Goal: Obtain resource: Download file/media

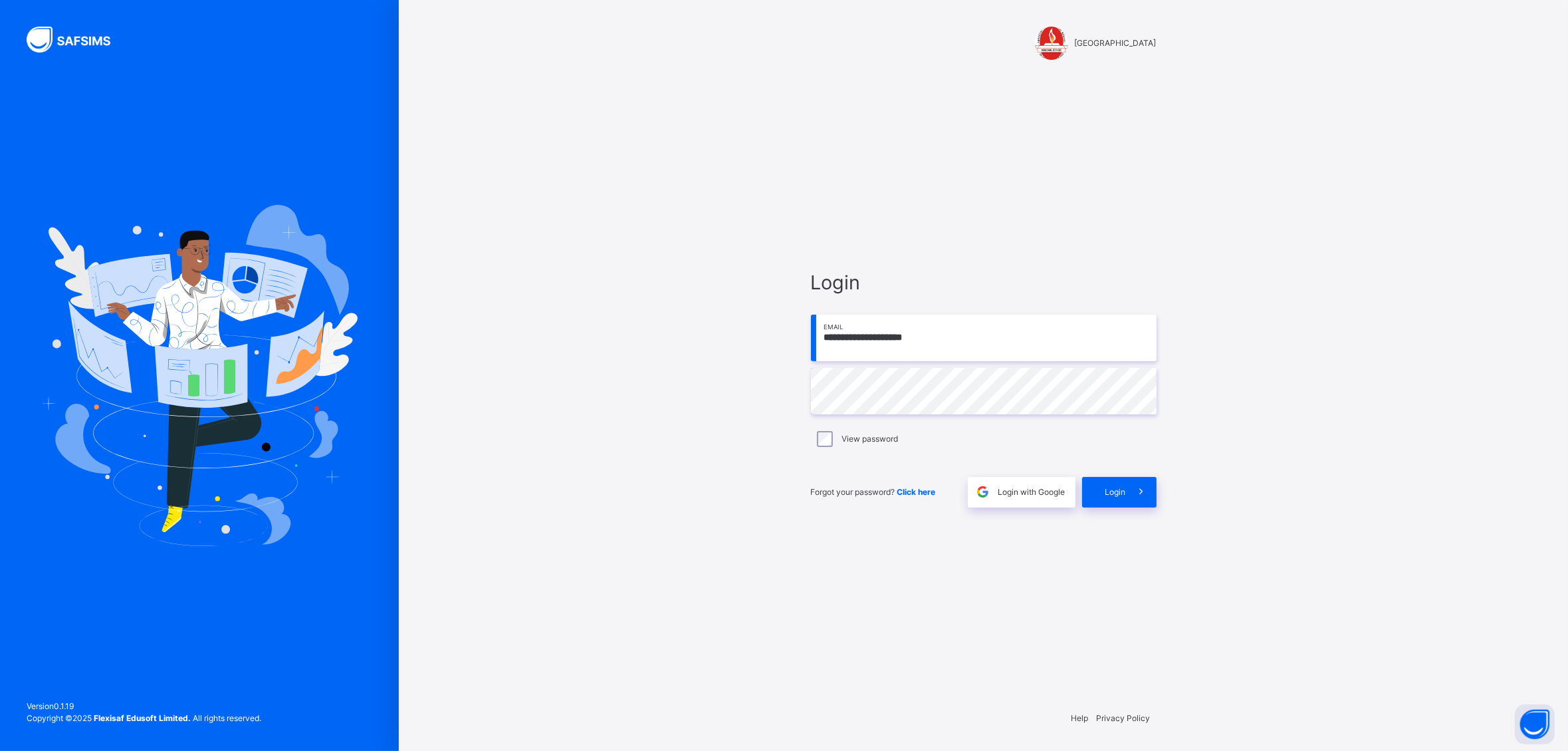
click at [955, 335] on input "**********" at bounding box center [984, 338] width 346 height 47
drag, startPoint x: 952, startPoint y: 336, endPoint x: 794, endPoint y: 315, distance: 159.4
click at [811, 315] on input "**********" at bounding box center [984, 338] width 346 height 47
type input "**********"
click at [1112, 494] on span "Login" at bounding box center [1116, 492] width 21 height 12
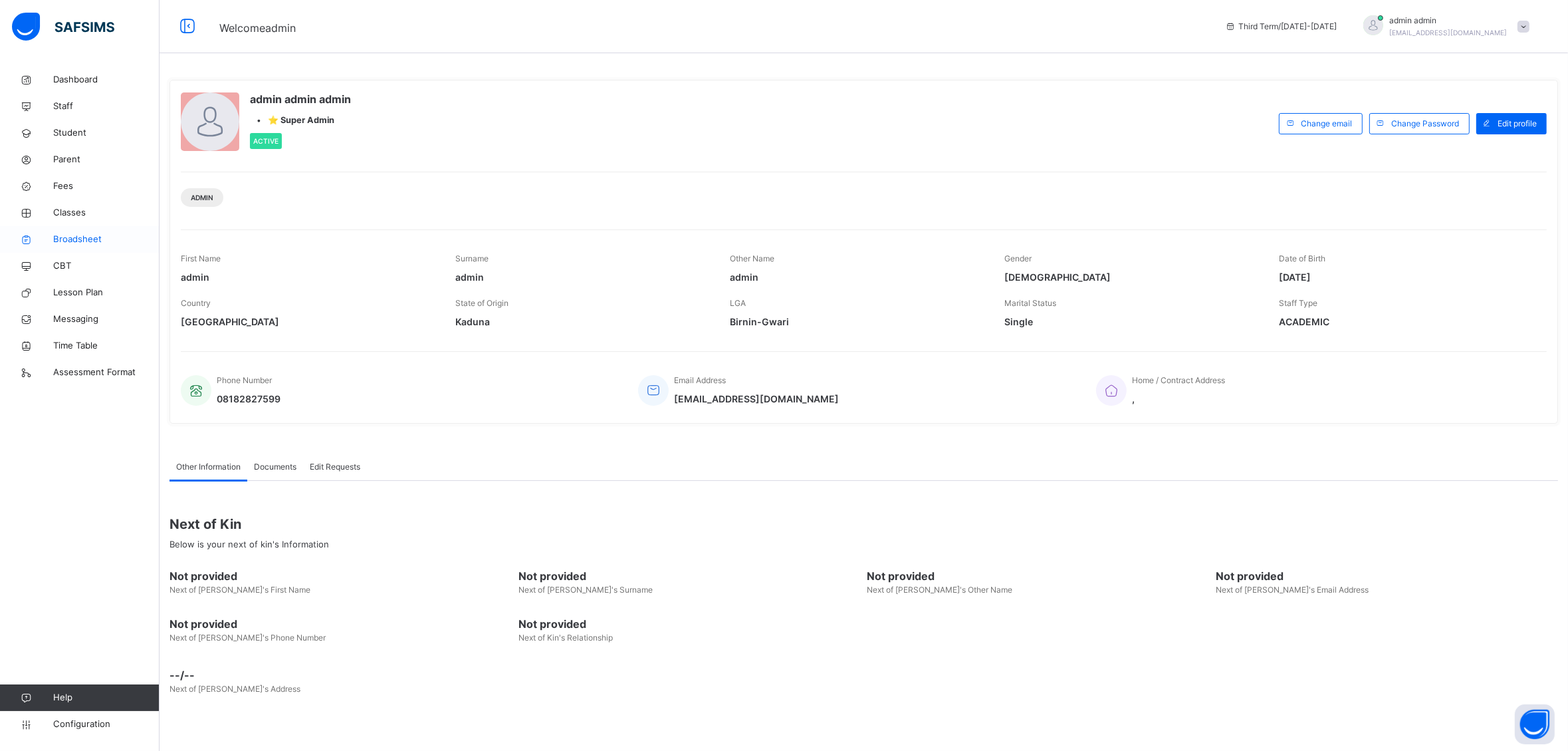
click at [75, 240] on span "Broadsheet" at bounding box center [106, 239] width 106 height 13
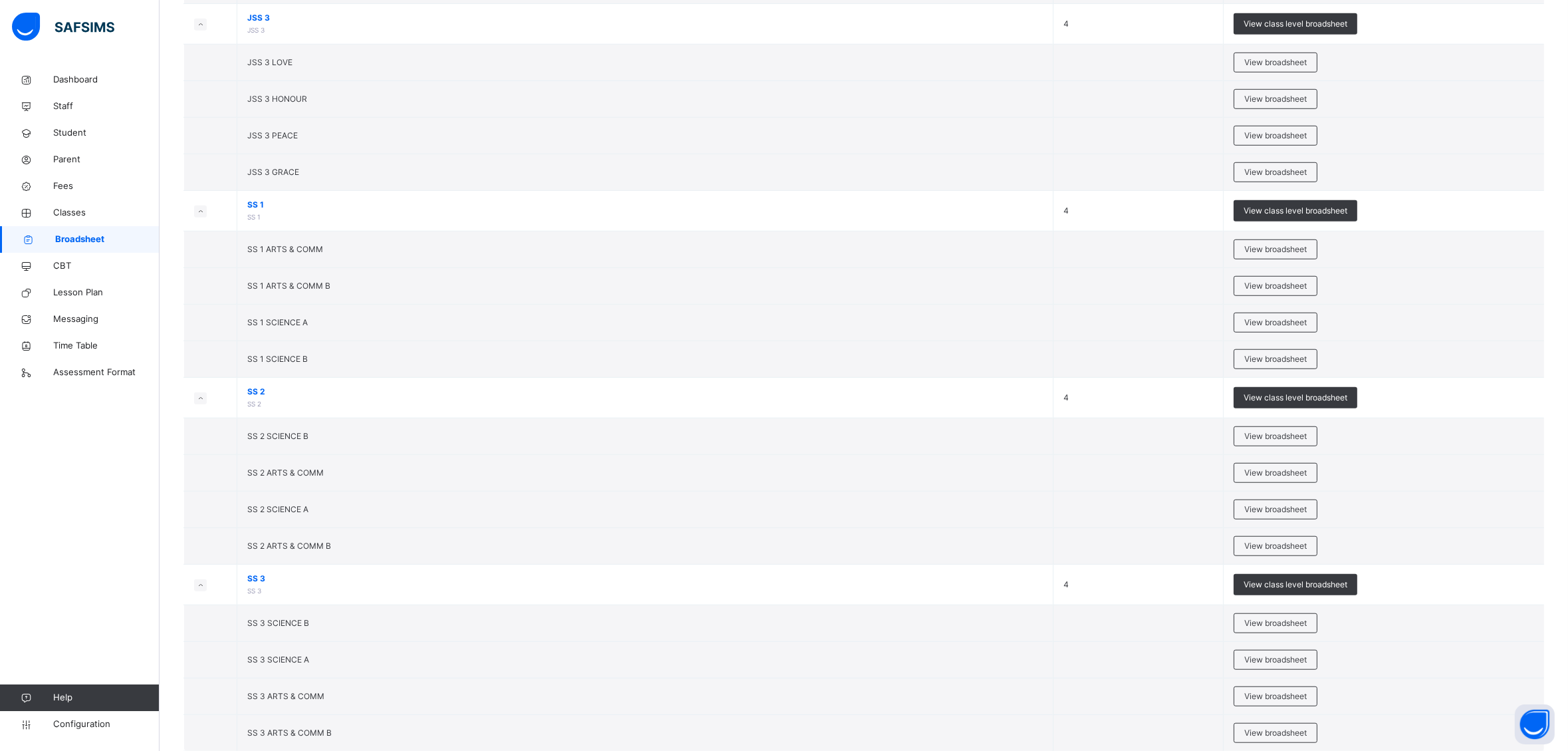
scroll to position [1663, 0]
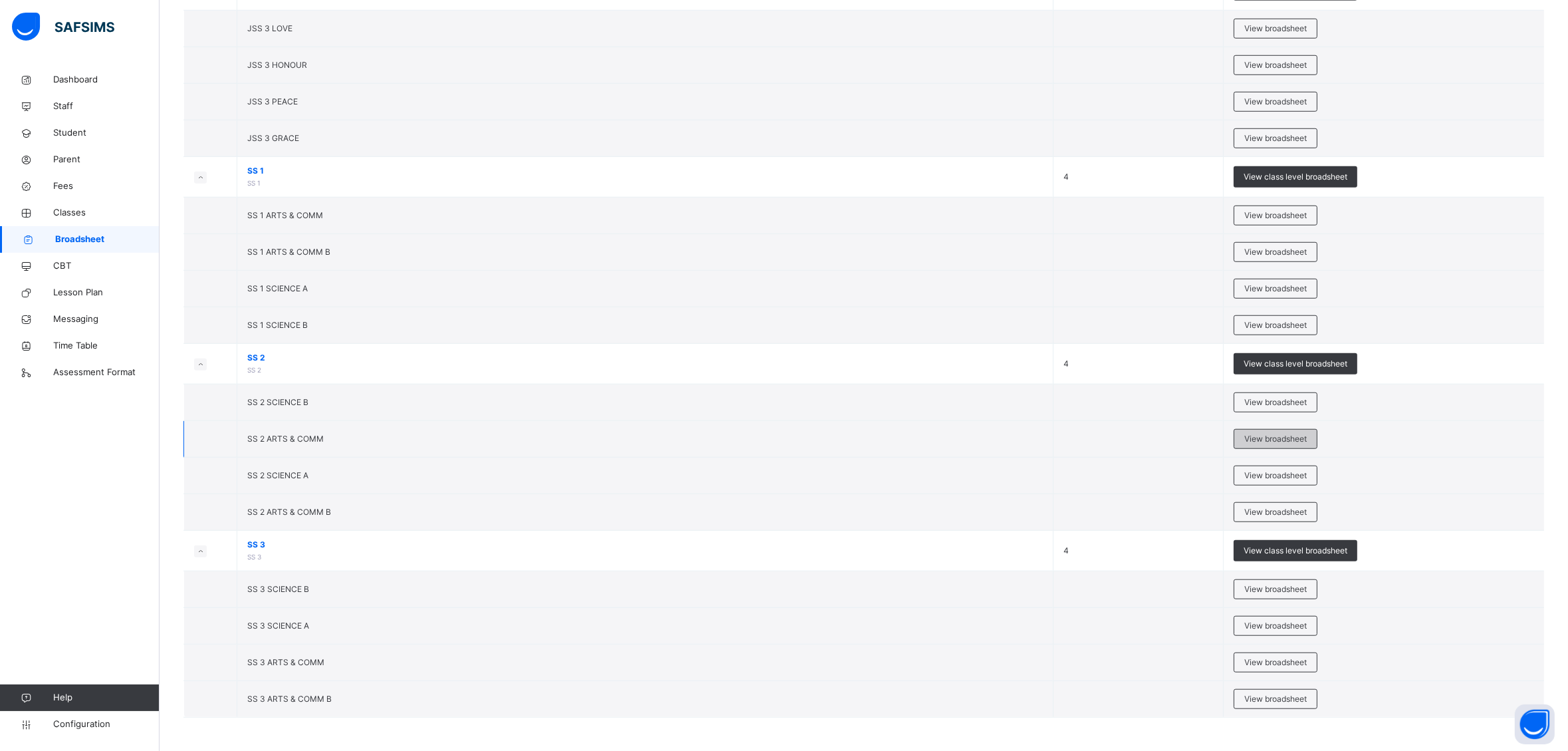
click at [1276, 435] on span "View broadsheet" at bounding box center [1276, 439] width 63 height 12
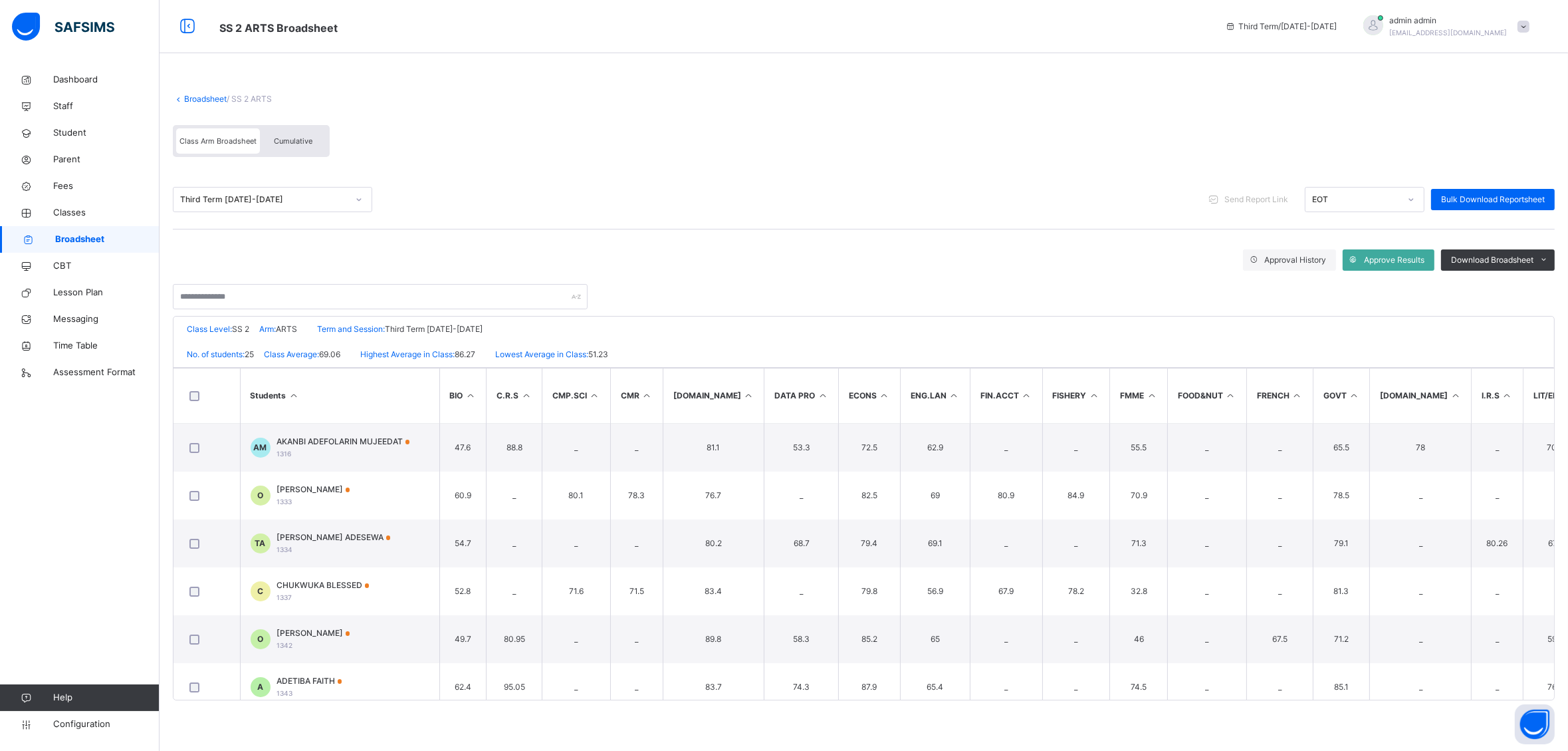
click at [307, 136] on div "Cumulative" at bounding box center [293, 141] width 67 height 25
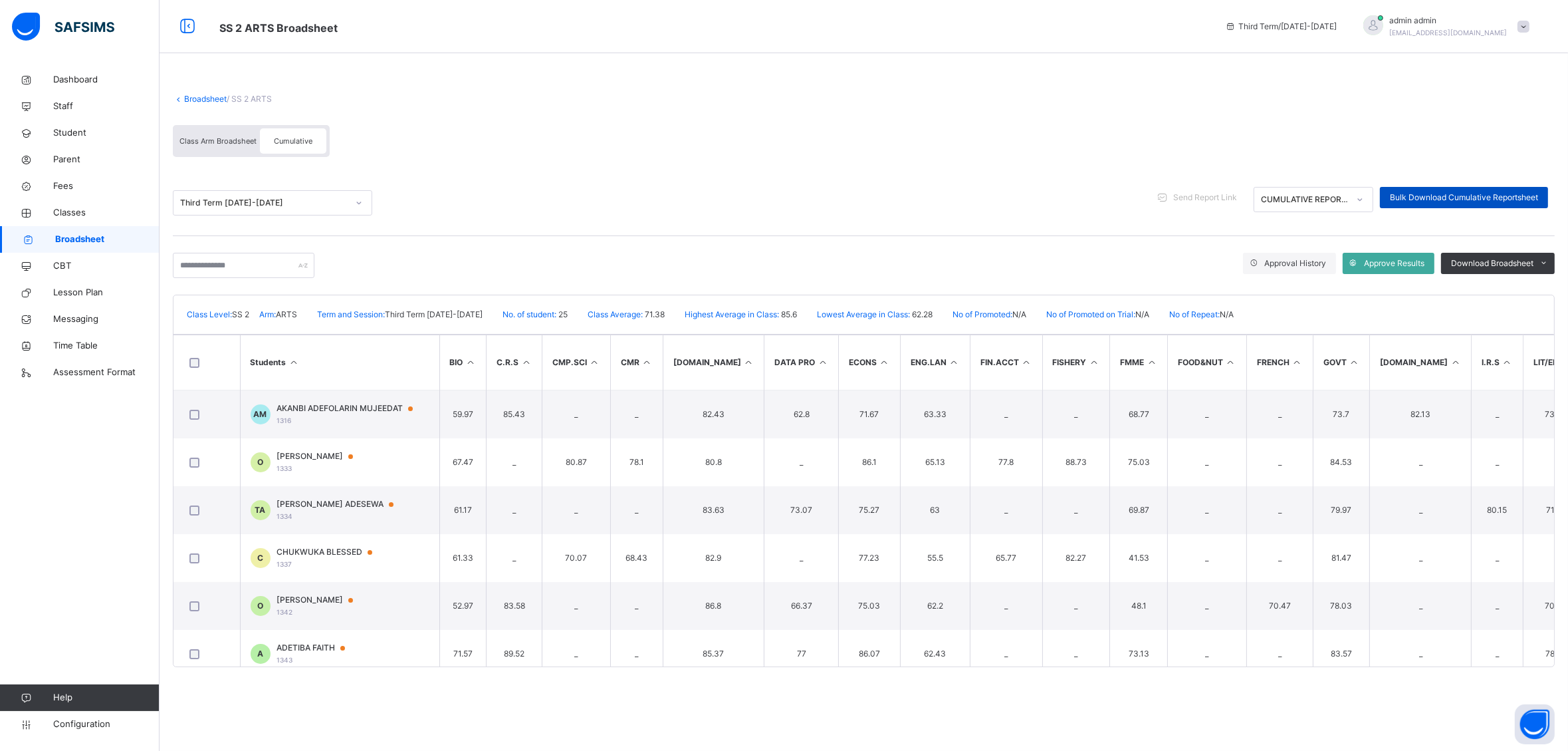
click at [1401, 203] on span "Bulk Download Cumulative Reportsheet" at bounding box center [1464, 197] width 149 height 12
click at [196, 98] on link "Broadsheet" at bounding box center [205, 98] width 43 height 10
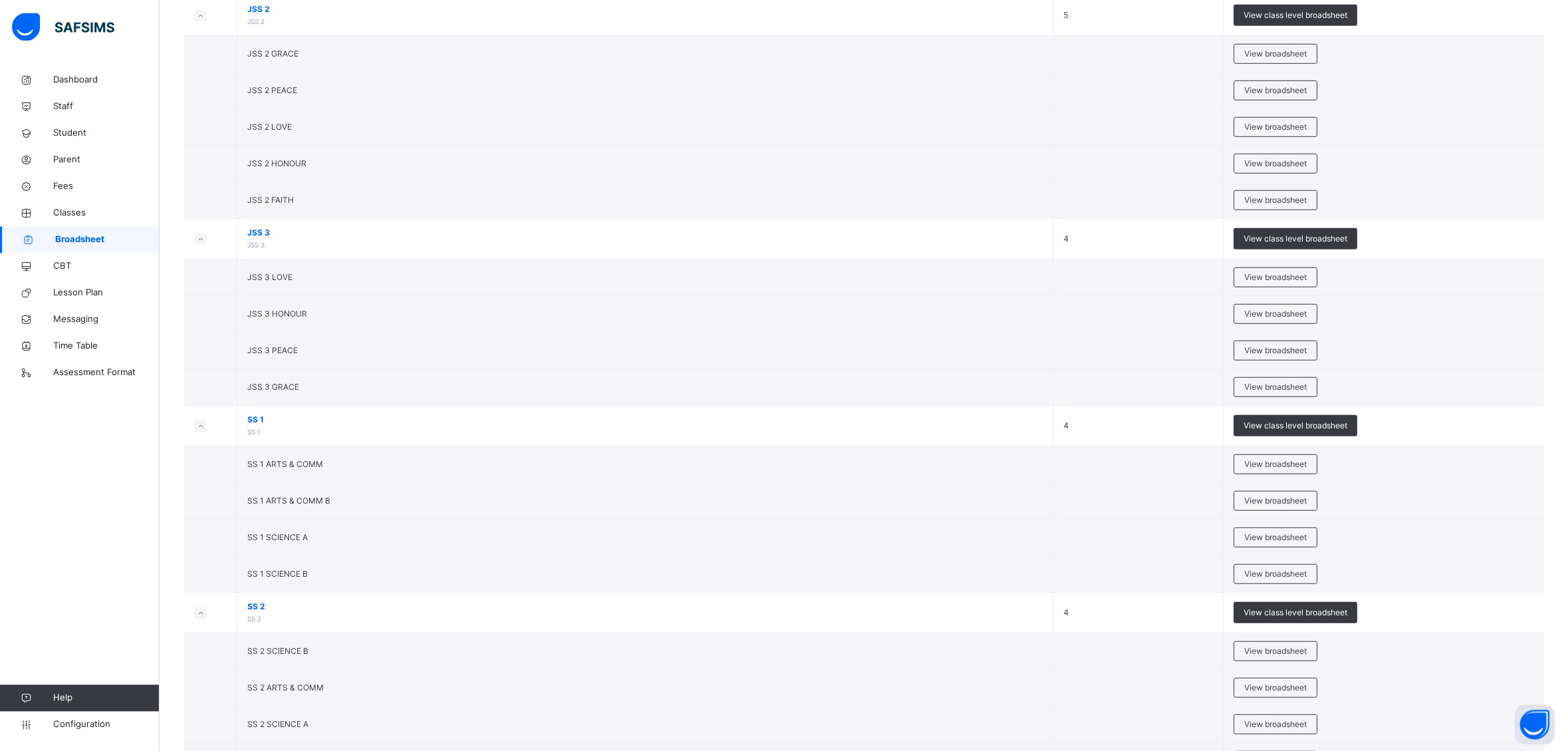
scroll to position [1663, 0]
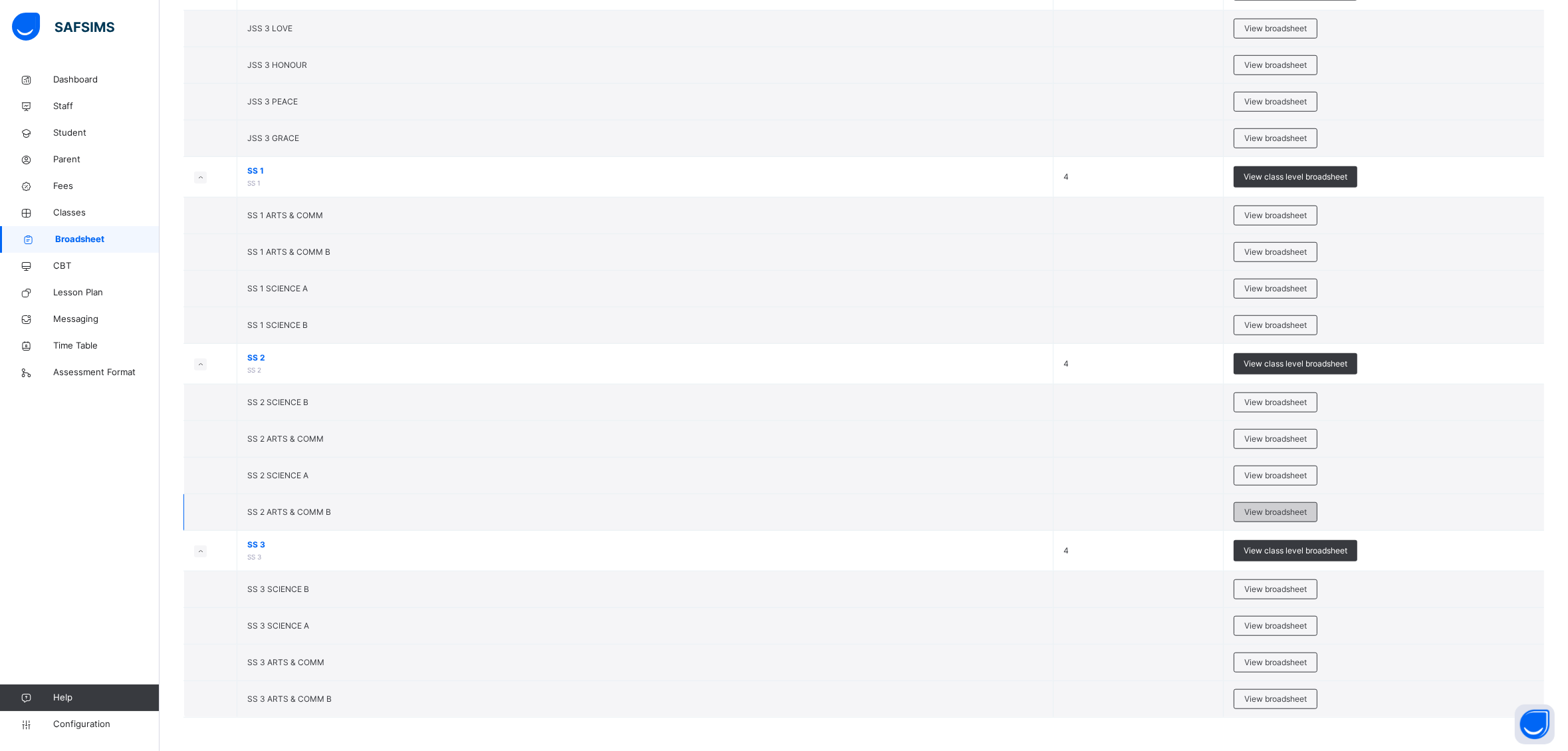
click at [1265, 508] on span "View broadsheet" at bounding box center [1276, 512] width 63 height 12
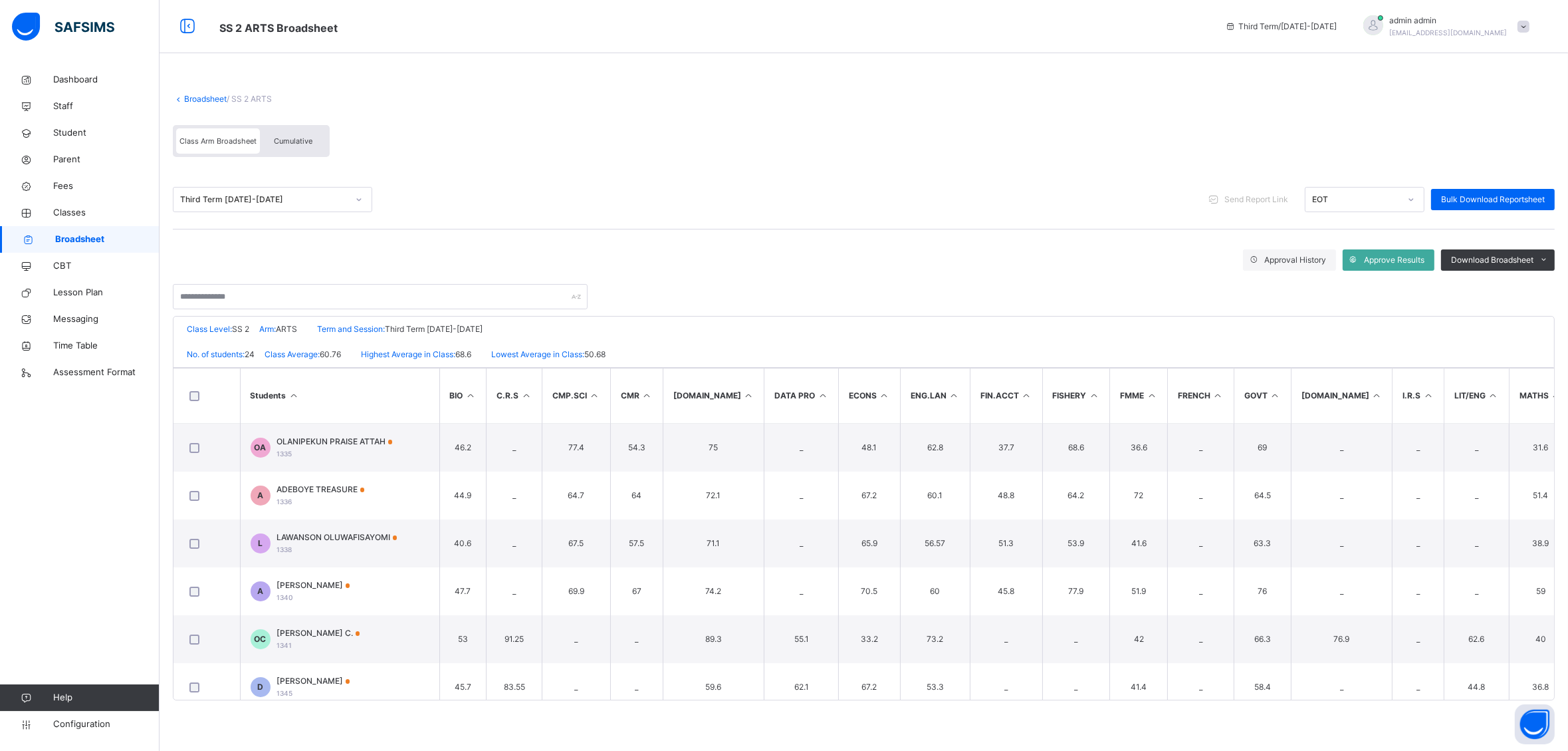
click at [288, 136] on div "Cumulative" at bounding box center [293, 141] width 67 height 25
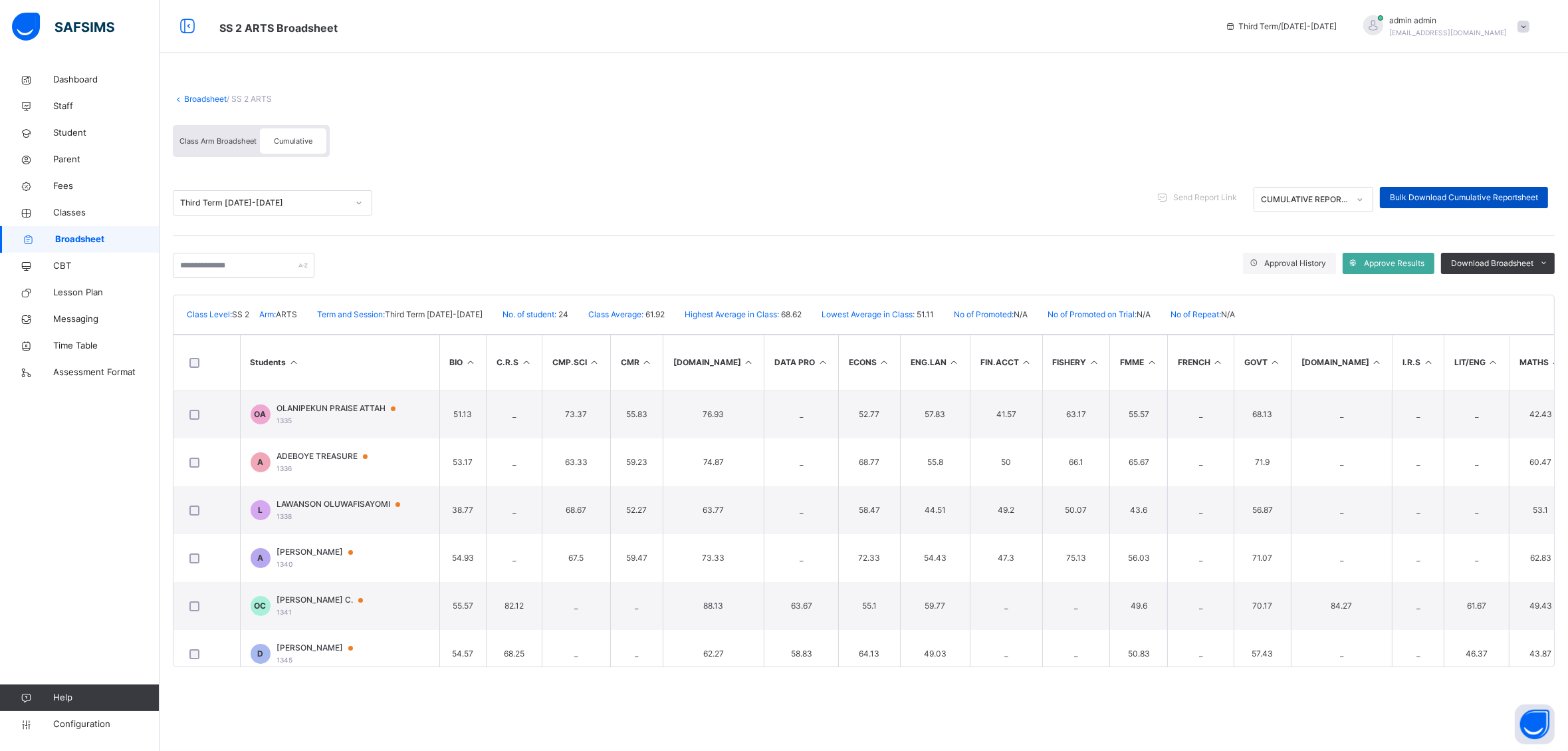
click at [1404, 200] on span "Bulk Download Cumulative Reportsheet" at bounding box center [1464, 197] width 149 height 12
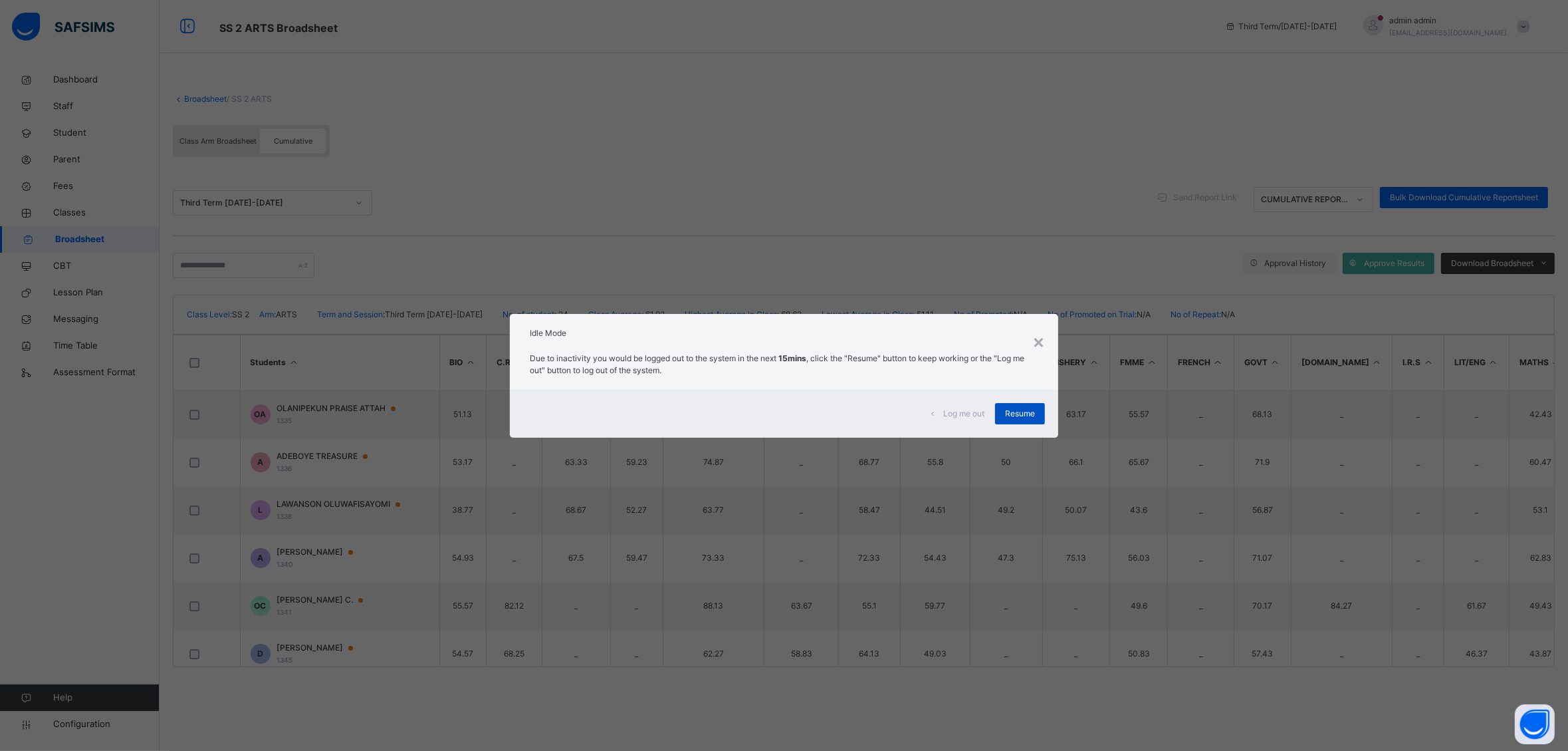
click at [1014, 415] on span "Resume" at bounding box center [1020, 414] width 30 height 12
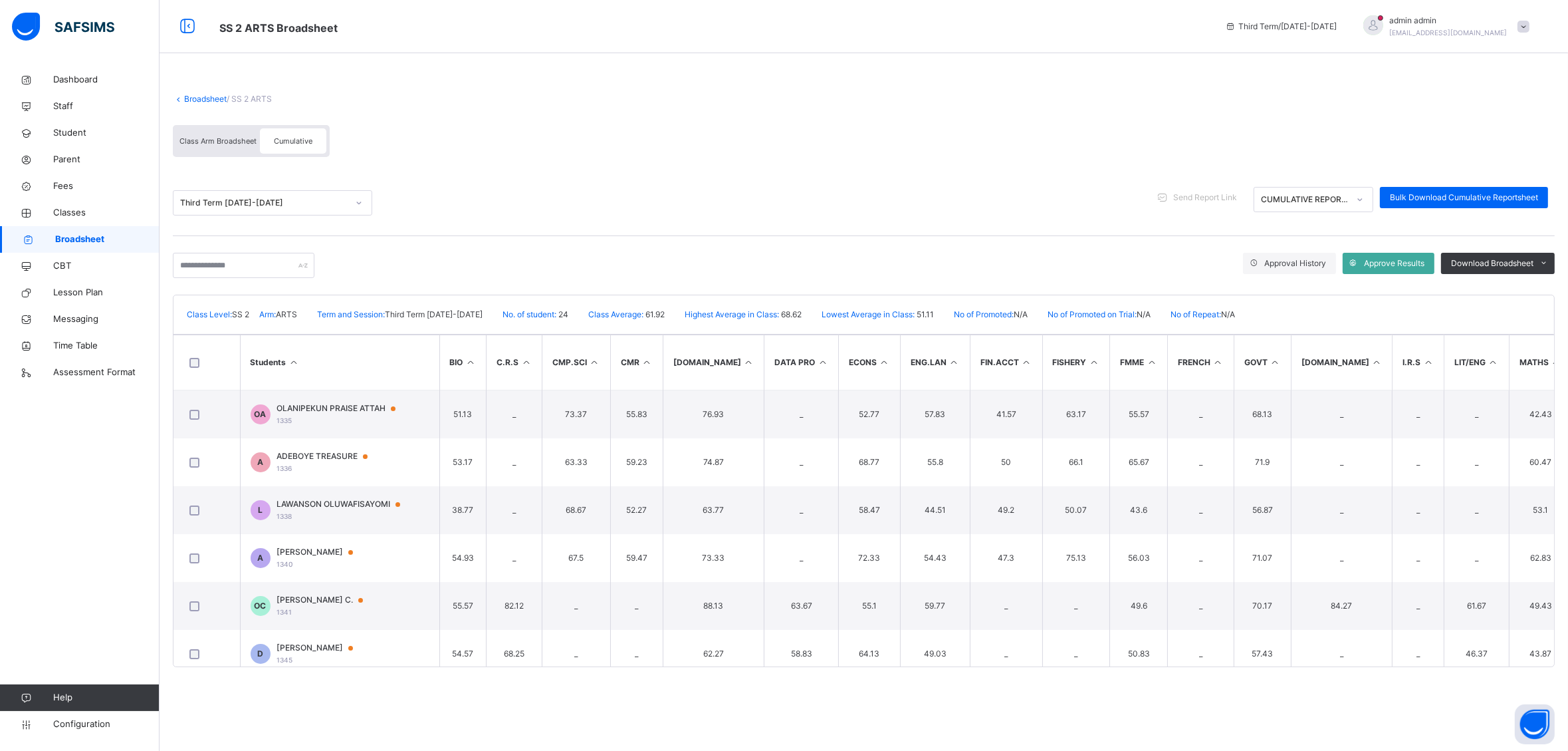
click at [286, 144] on span "Cumulative" at bounding box center [293, 141] width 38 height 10
